Goal: Transaction & Acquisition: Purchase product/service

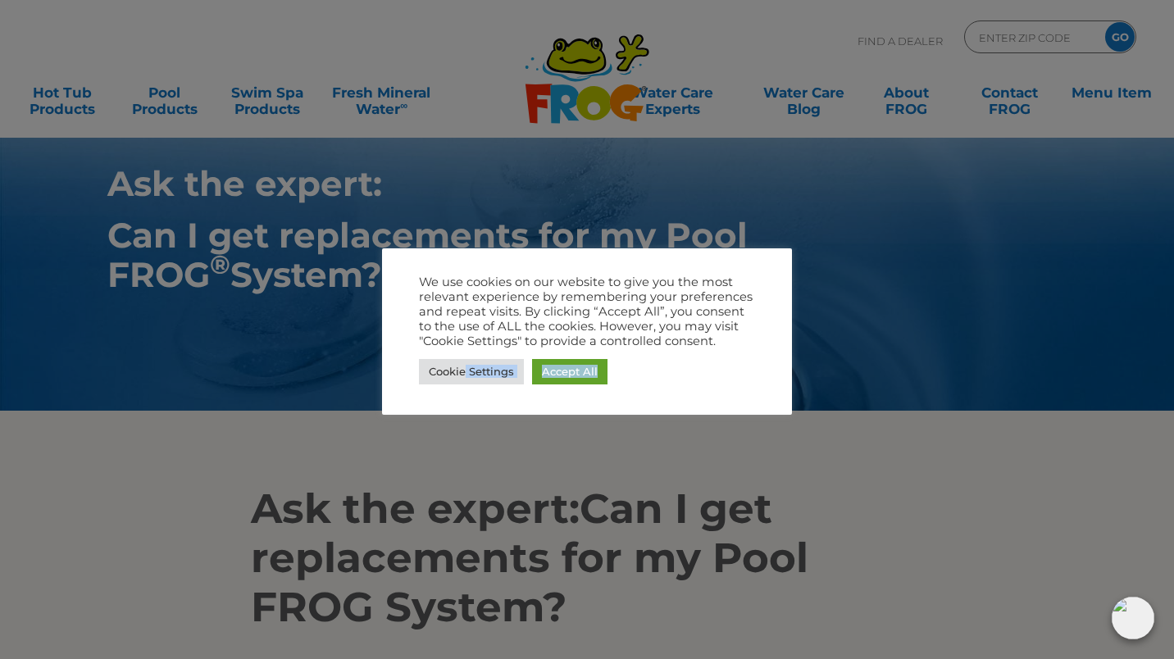
drag, startPoint x: 463, startPoint y: 368, endPoint x: 107, endPoint y: 245, distance: 377.3
click at [123, 284] on body ".st130{clip-path:url(#SVGID_2_);fill-rule:evenodd;clip-rule:evenodd;fill:#C3CC0…" at bounding box center [587, 329] width 1174 height 659
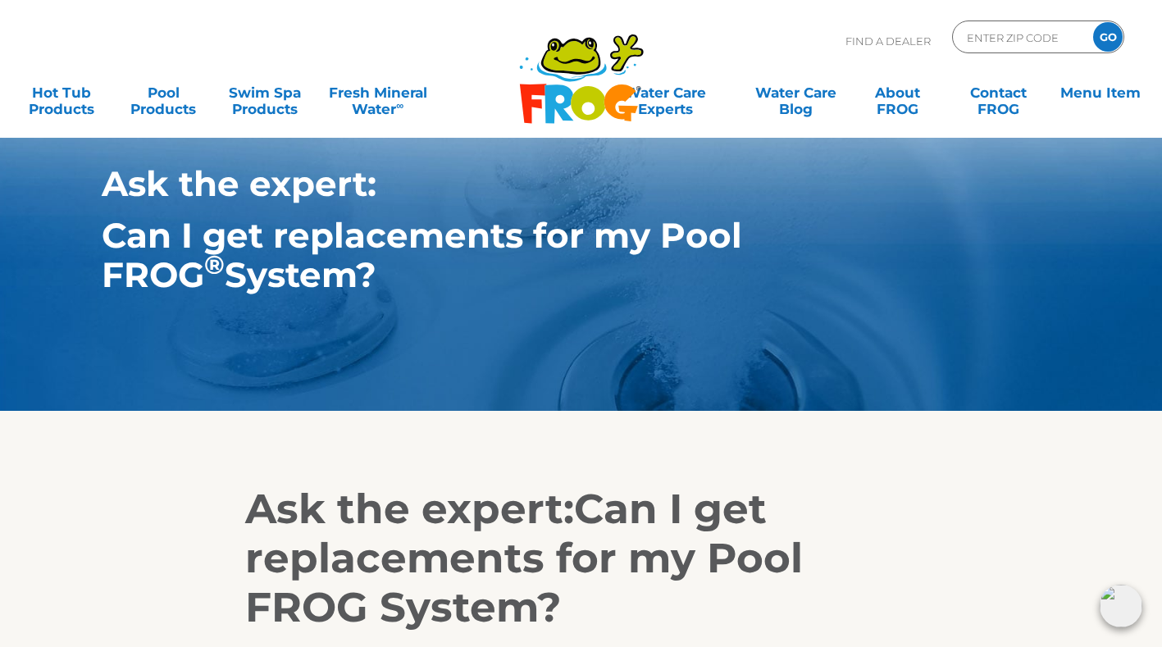
click at [127, 243] on strong "Can I get replacements for my Pool FROG ® System?" at bounding box center [422, 255] width 640 height 82
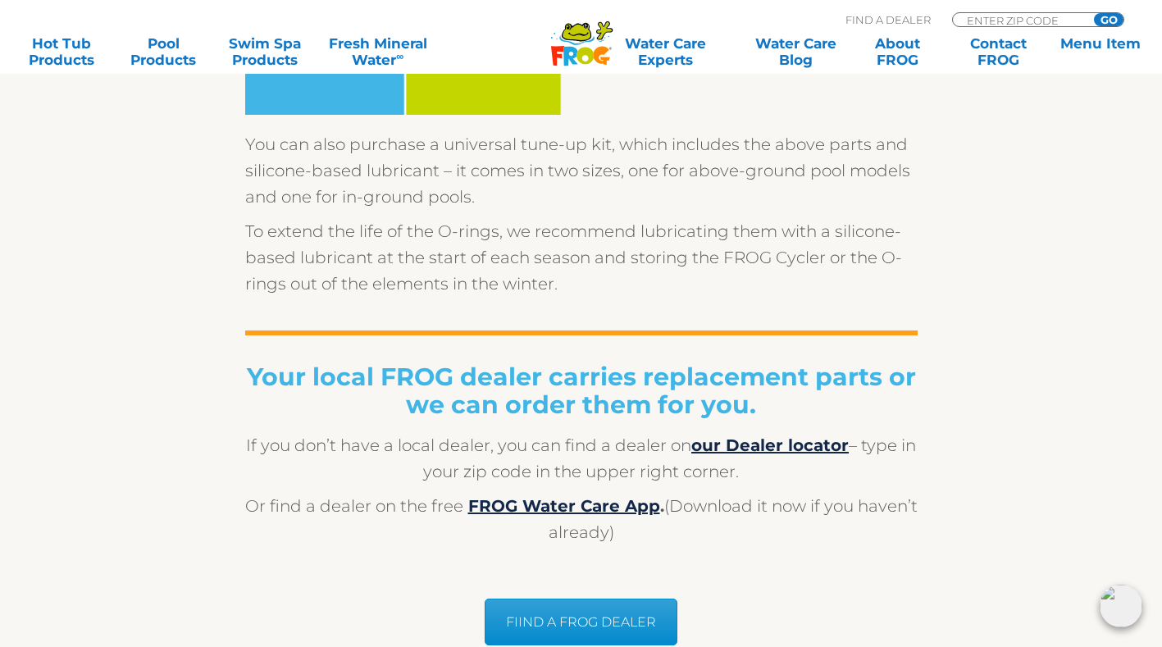
scroll to position [1148, 0]
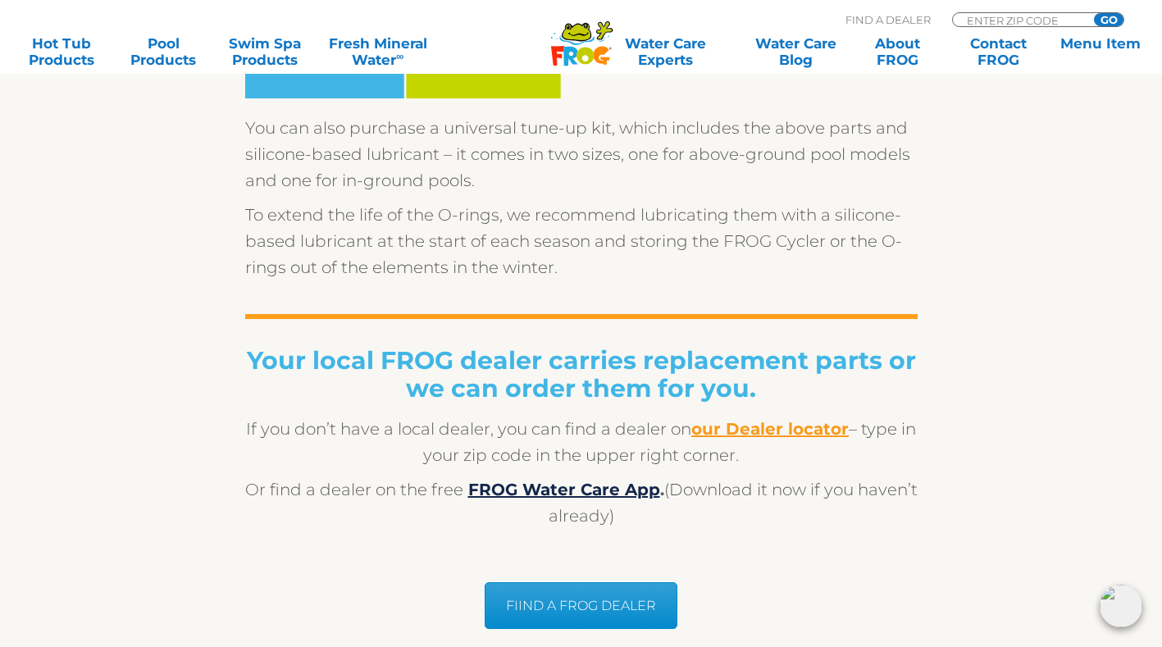
click at [789, 424] on b "our Dealer locator" at bounding box center [769, 429] width 157 height 20
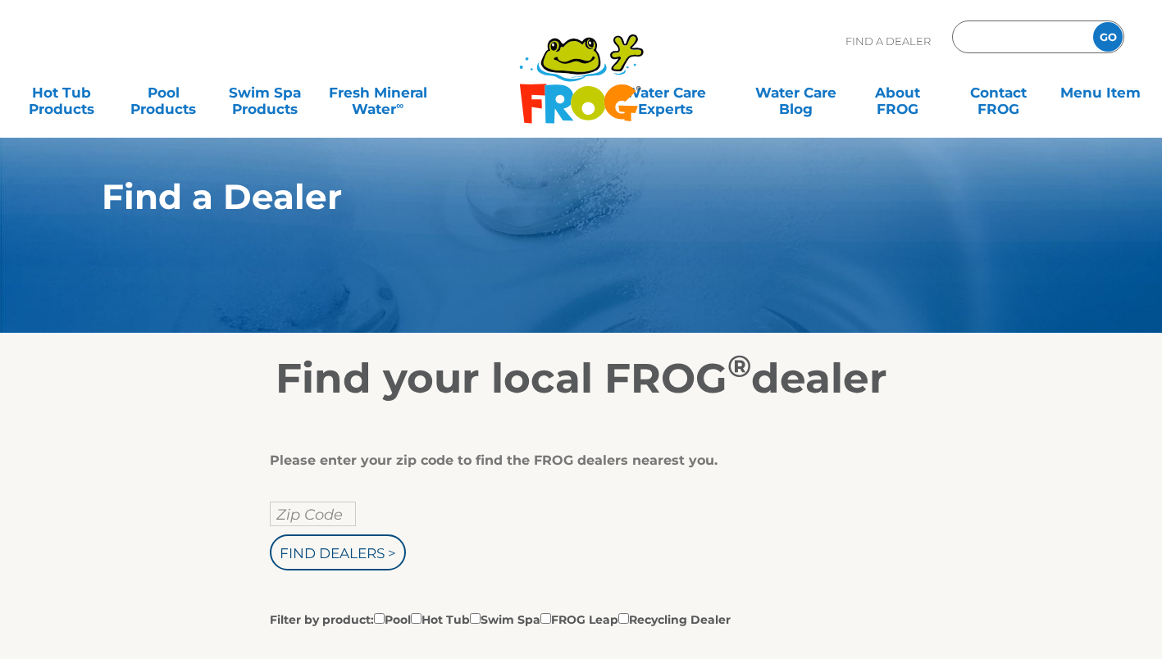
click at [978, 47] on input "Zip Code Form" at bounding box center [1020, 37] width 111 height 24
type input "35143"
click at [1109, 37] on input "GO" at bounding box center [1108, 37] width 30 height 30
click at [1104, 30] on input "GO" at bounding box center [1108, 37] width 30 height 30
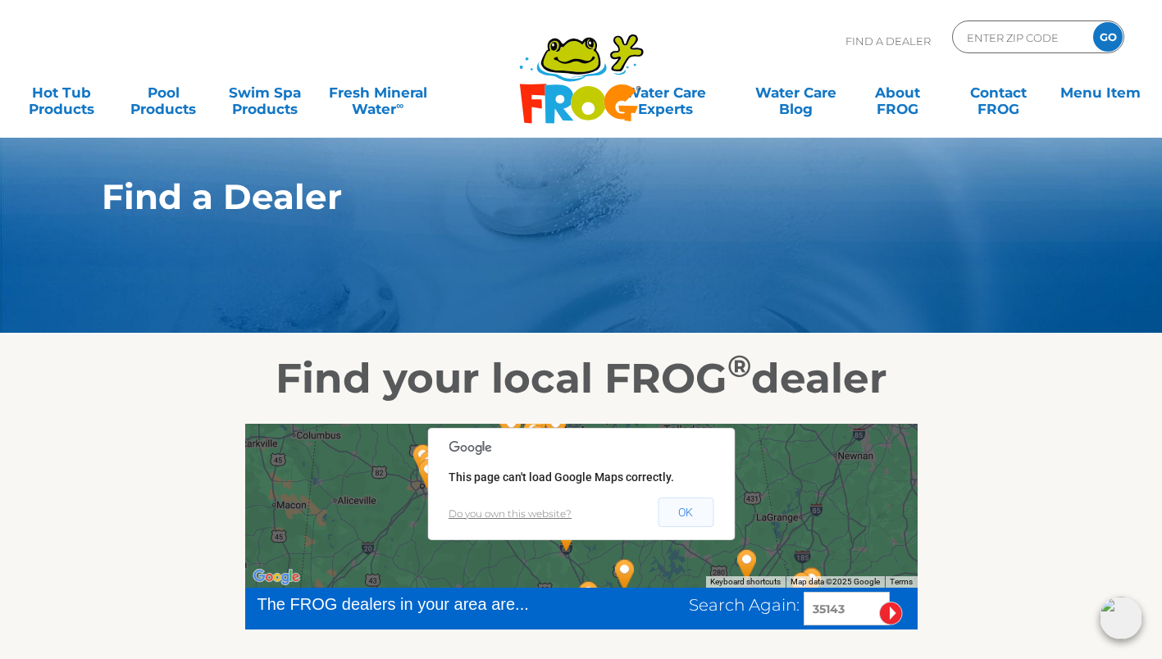
click at [664, 501] on button "OK" at bounding box center [686, 513] width 56 height 30
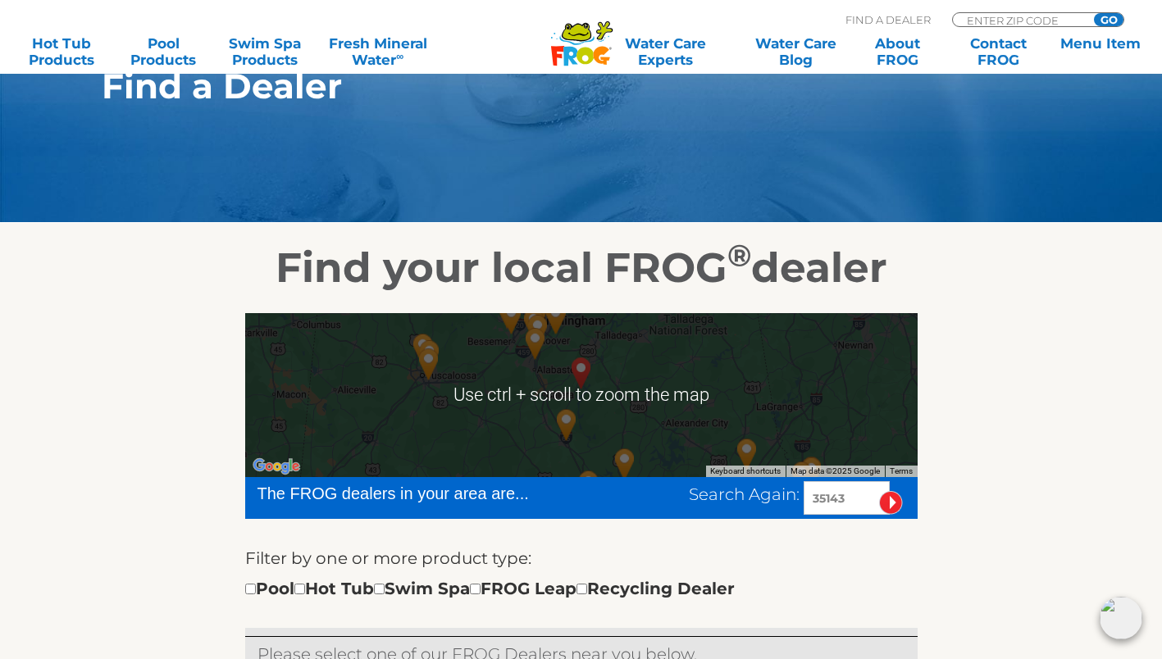
scroll to position [164, 0]
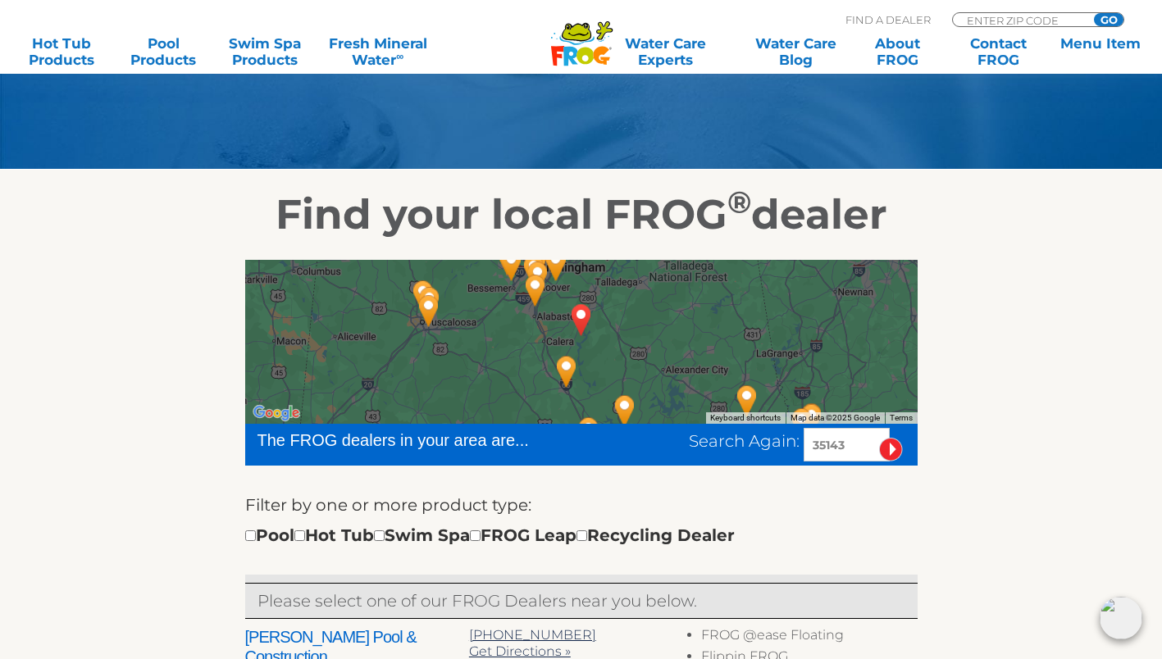
drag, startPoint x: 1022, startPoint y: 439, endPoint x: 995, endPoint y: 433, distance: 27.8
click at [535, 289] on img "H & H Enterprises Inc - Pelham - 21 miles away." at bounding box center [535, 290] width 51 height 57
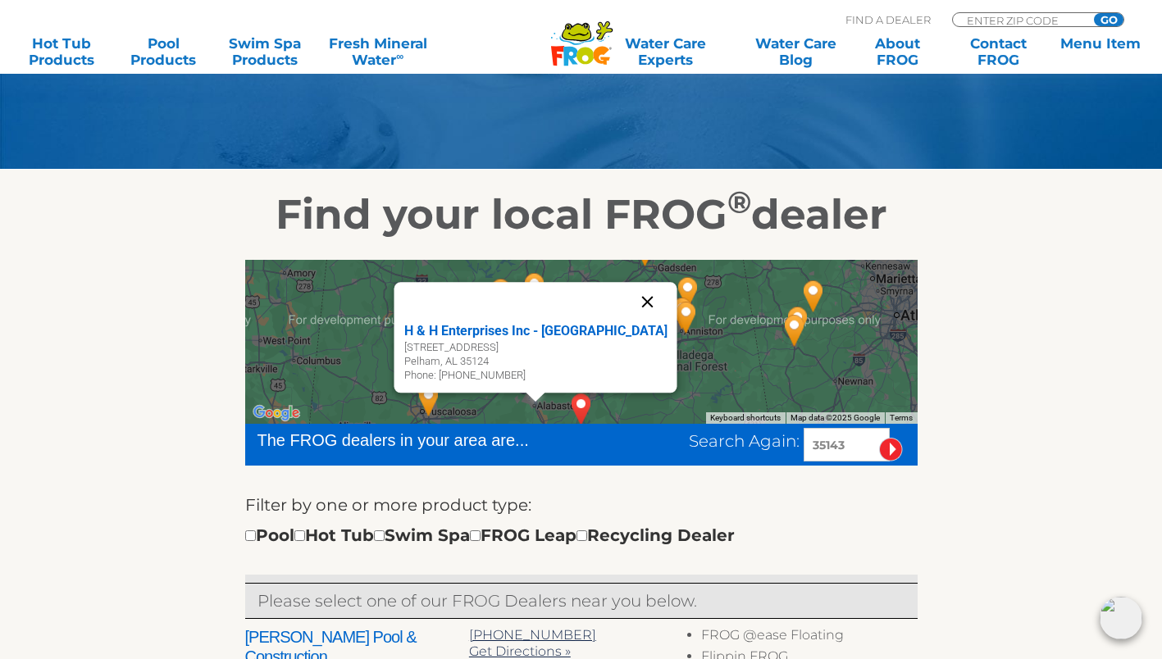
click at [627, 303] on button "Close" at bounding box center [646, 301] width 39 height 39
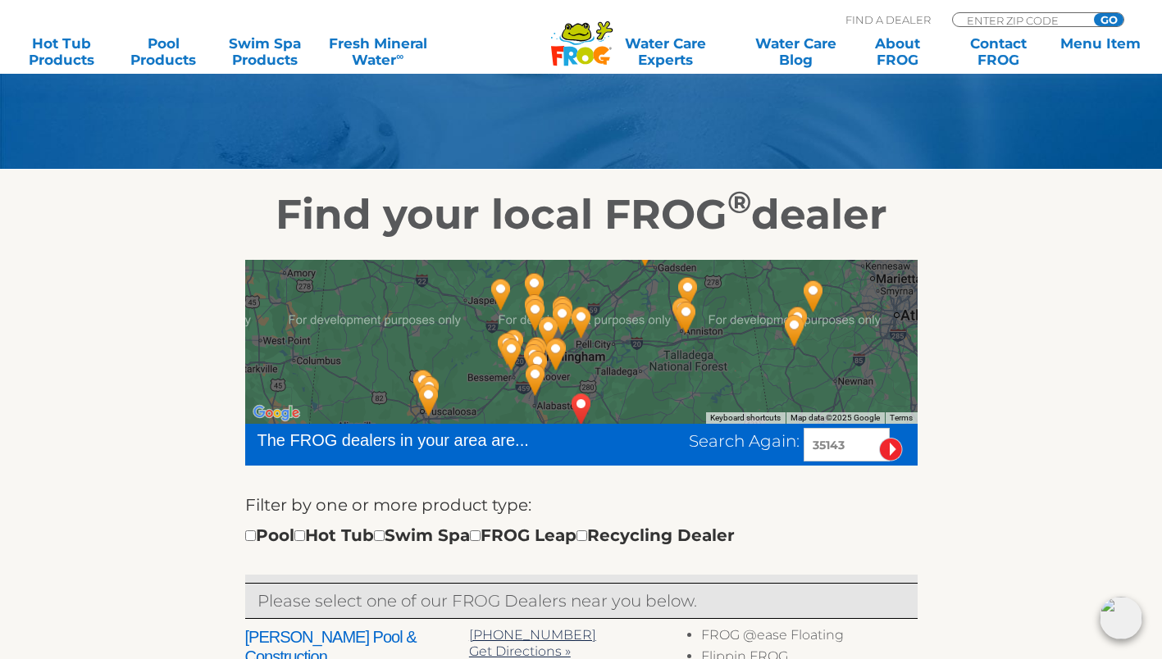
click at [579, 405] on img "SHELBY, AL 35143" at bounding box center [581, 408] width 51 height 57
click at [577, 401] on img "SHELBY, AL 35143" at bounding box center [581, 408] width 51 height 57
click at [535, 371] on img "H & H Enterprises Inc - Pelham - 21 miles away." at bounding box center [535, 379] width 51 height 57
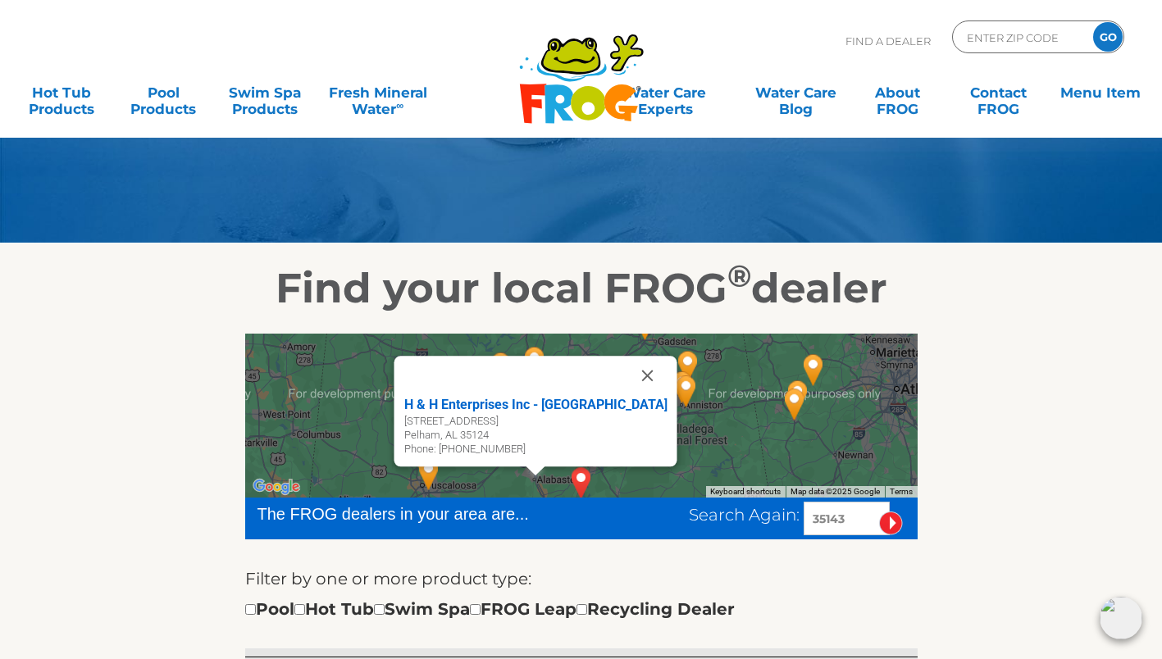
scroll to position [82, 0]
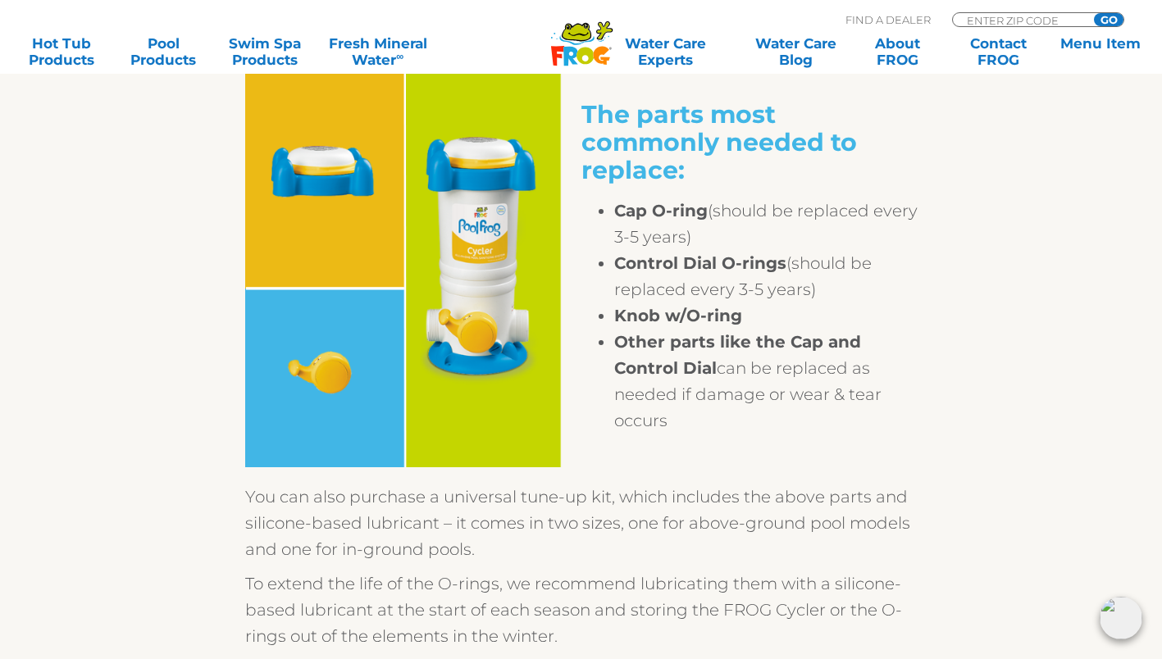
scroll to position [738, 0]
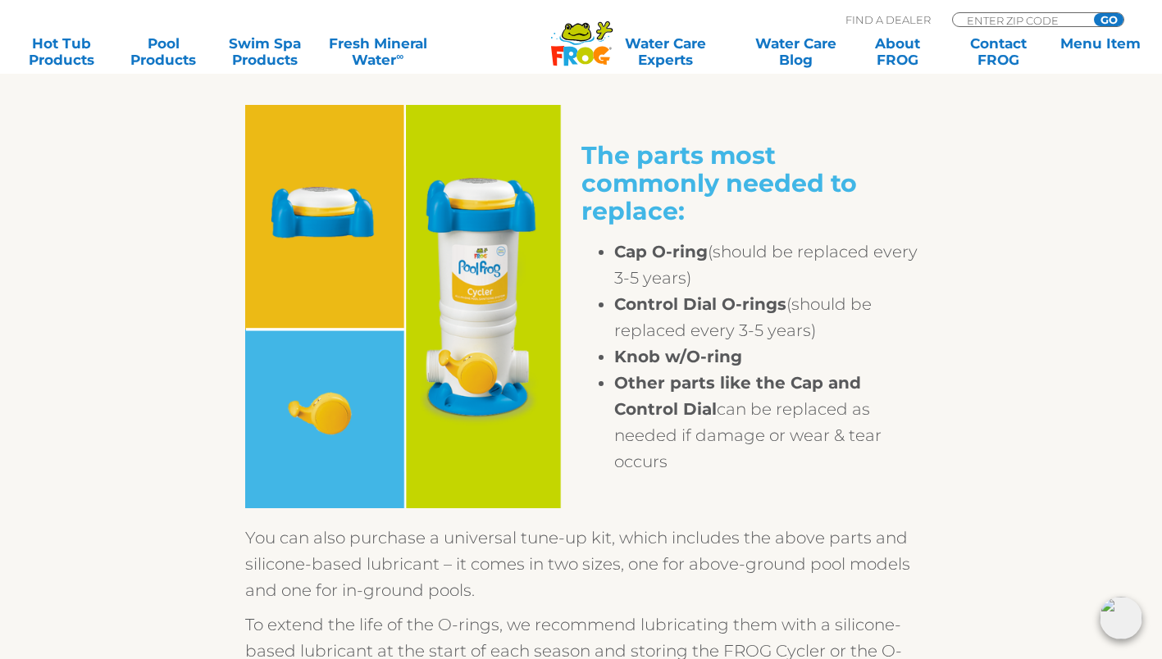
click at [326, 423] on img at bounding box center [413, 306] width 336 height 403
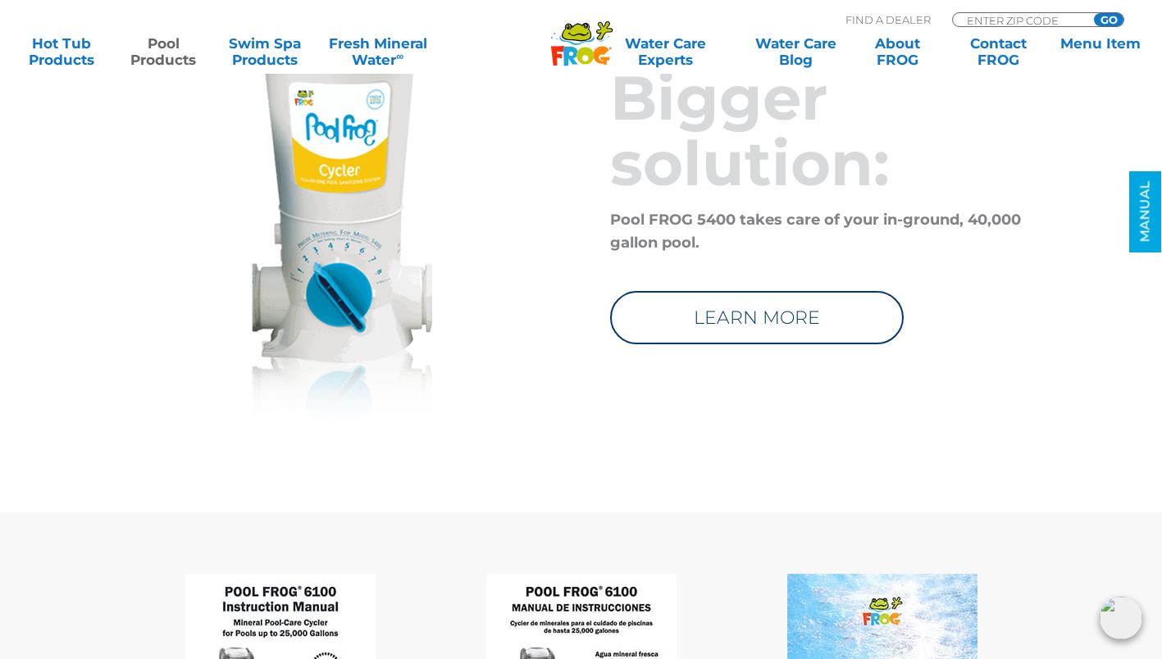
scroll to position [6559, 0]
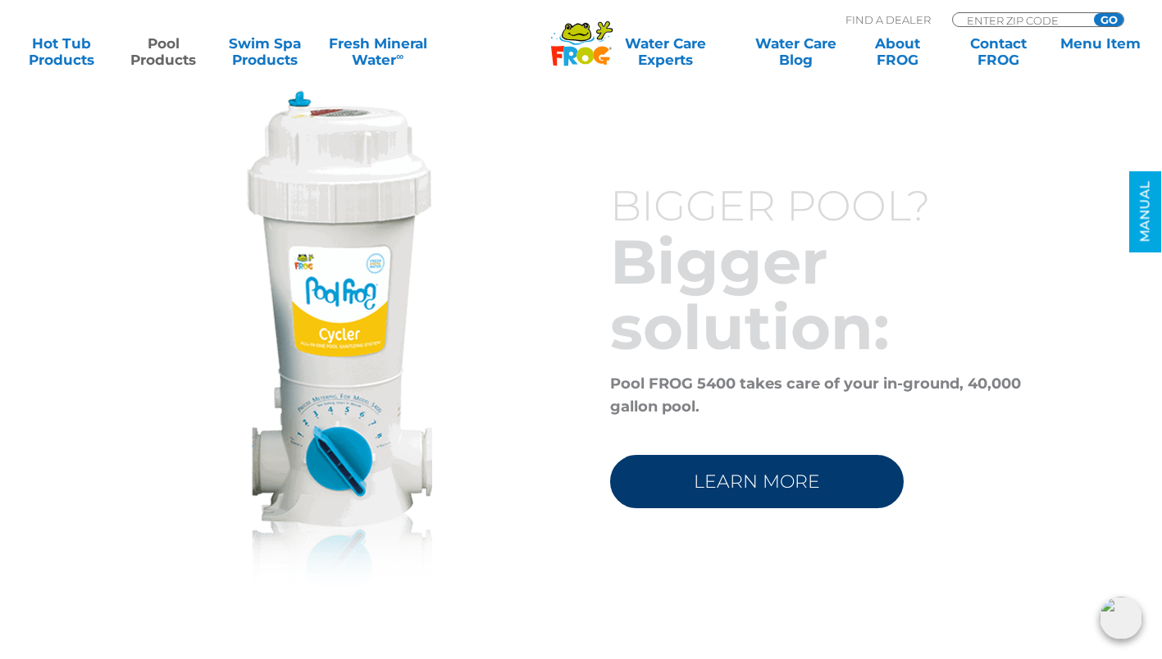
click at [719, 480] on link "LEARN MORE" at bounding box center [757, 481] width 294 height 53
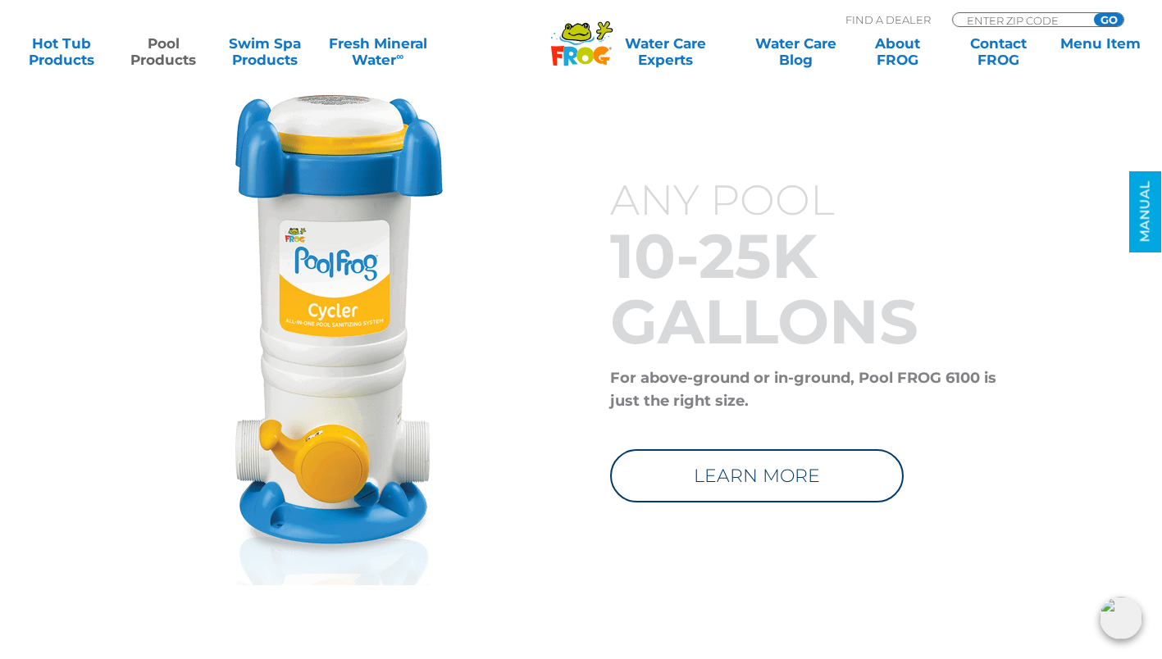
scroll to position [6313, 0]
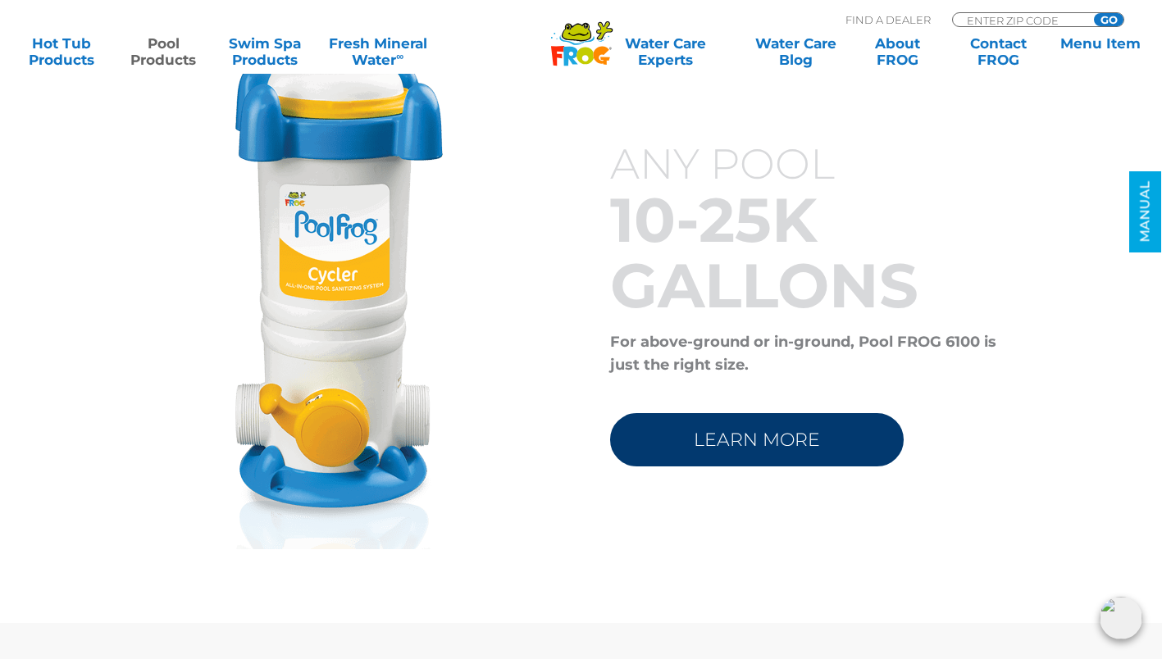
click at [706, 445] on link "LEARN MORE" at bounding box center [757, 439] width 294 height 53
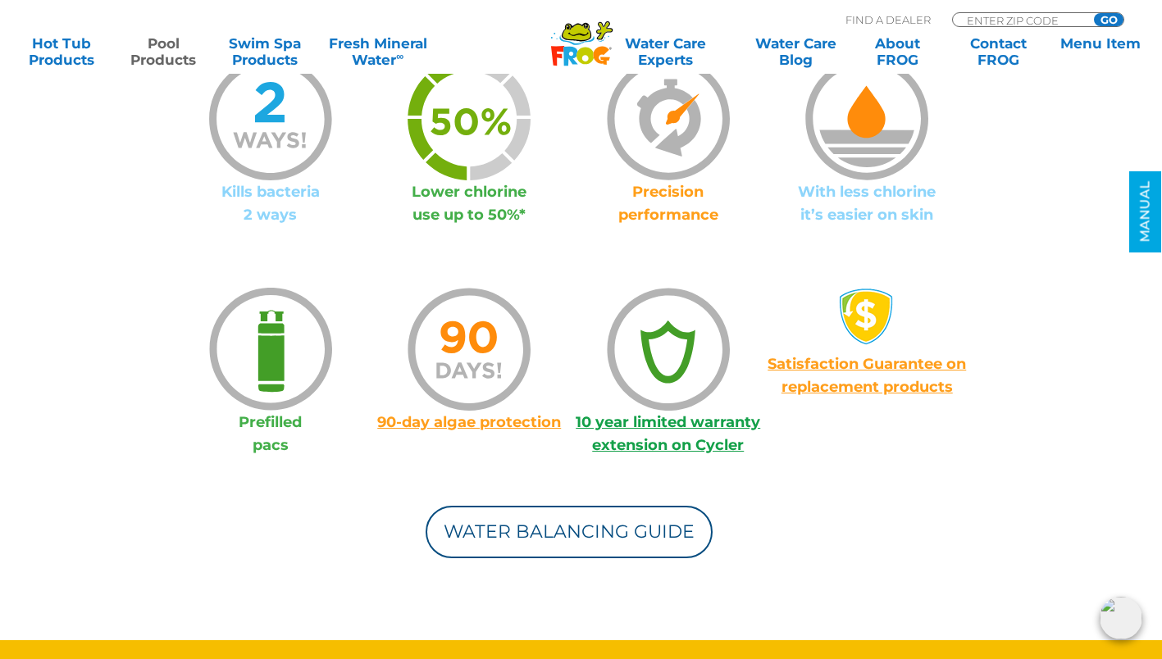
scroll to position [1394, 0]
